Goal: Information Seeking & Learning: Find specific page/section

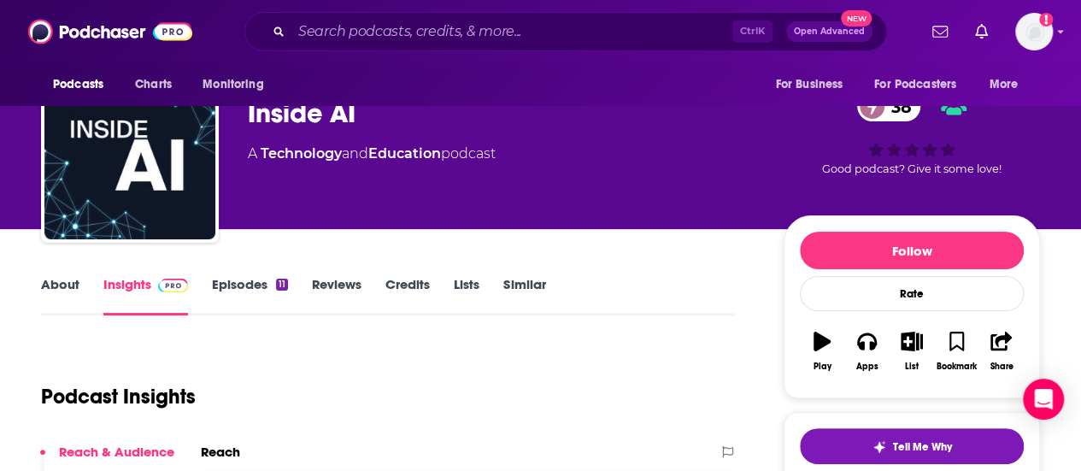
scroll to position [59, 0]
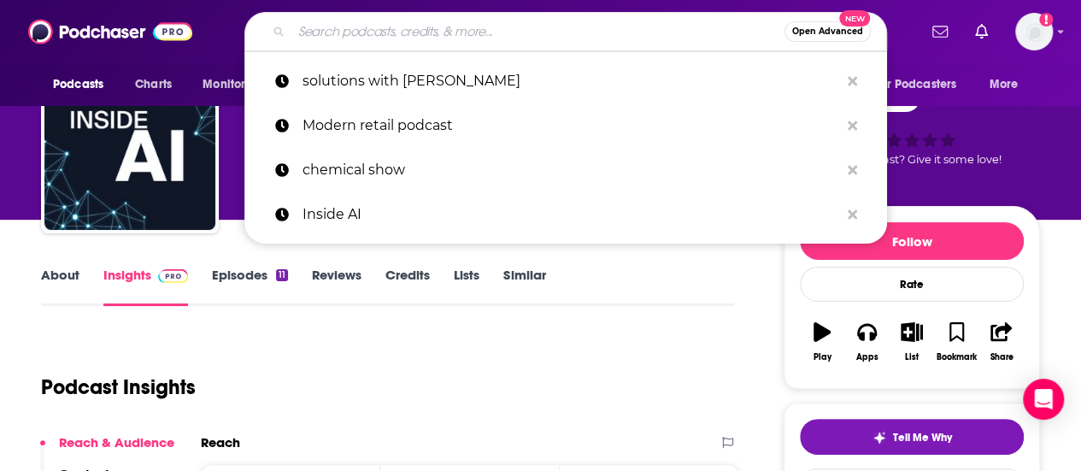
click at [632, 26] on input "Search podcasts, credits, & more..." at bounding box center [537, 31] width 493 height 27
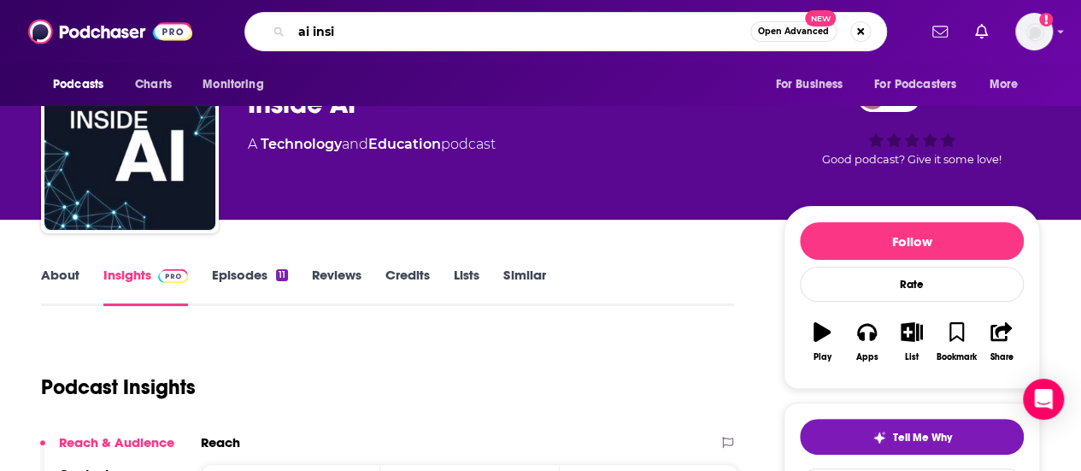
type input "ai insie"
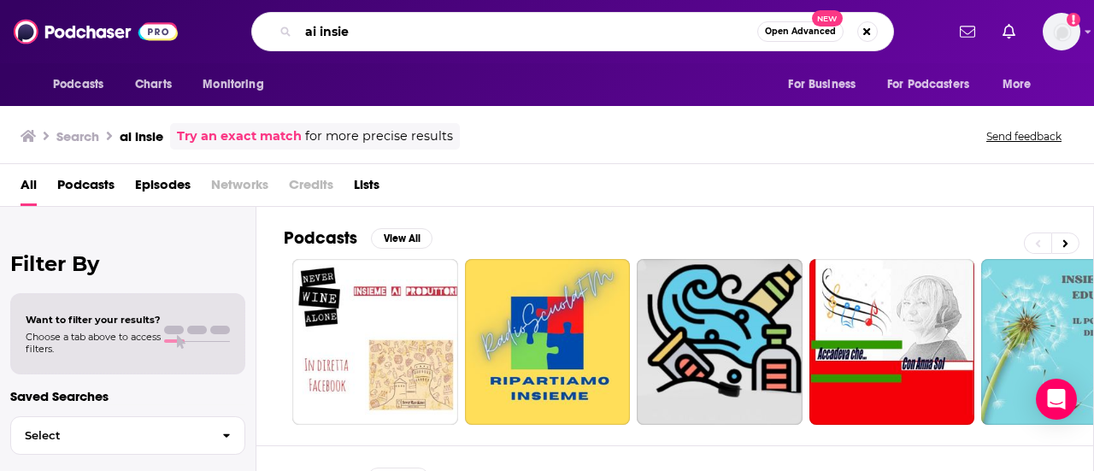
click at [341, 32] on input "ai insie" at bounding box center [527, 31] width 459 height 27
type input "ai inside"
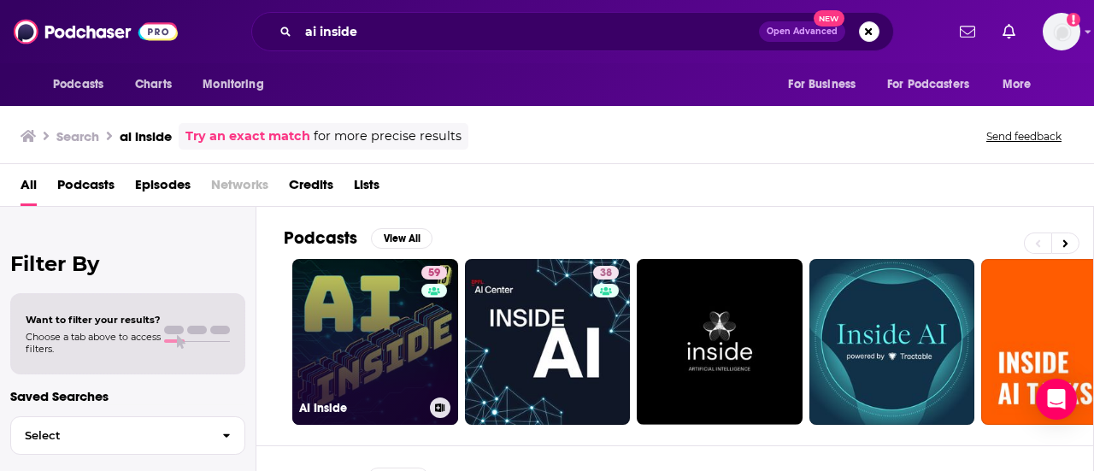
click at [400, 317] on link "59 AI Inside" at bounding box center [375, 342] width 166 height 166
